Goal: Task Accomplishment & Management: Use online tool/utility

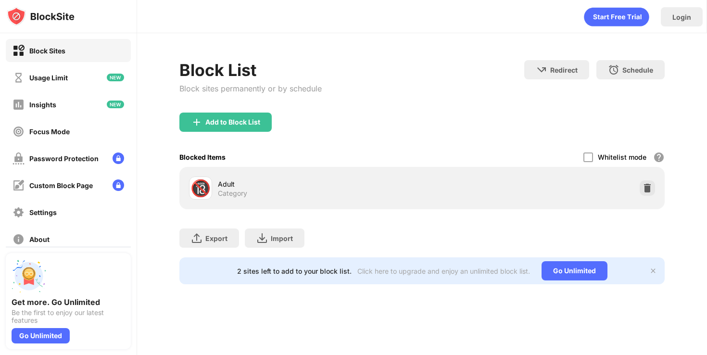
click at [651, 192] on img at bounding box center [648, 188] width 10 height 10
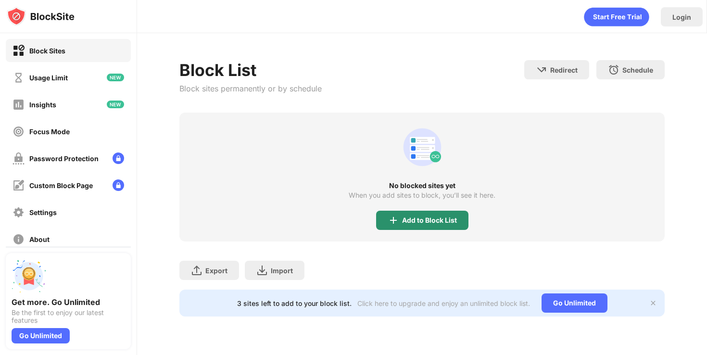
click at [411, 220] on div "Add to Block List" at bounding box center [429, 221] width 55 height 8
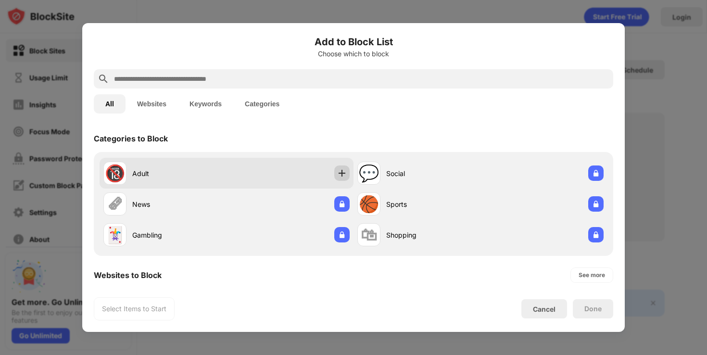
click at [349, 168] on div at bounding box center [341, 173] width 15 height 15
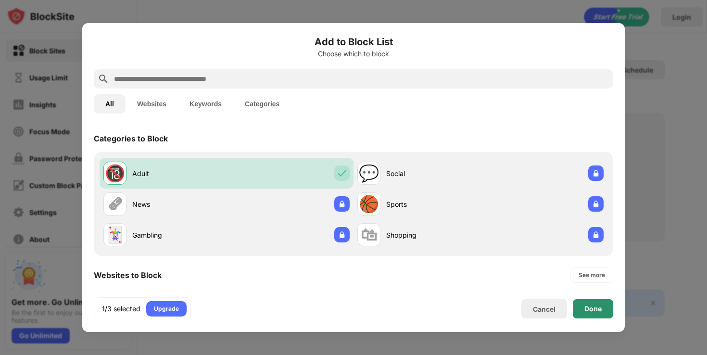
click at [587, 307] on div "Done" at bounding box center [593, 309] width 17 height 8
